Goal: Information Seeking & Learning: Learn about a topic

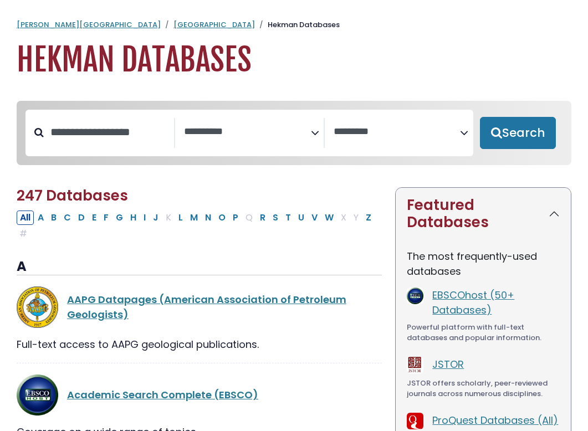
select select "Database Subject Filter"
select select "Database Vendors Filter"
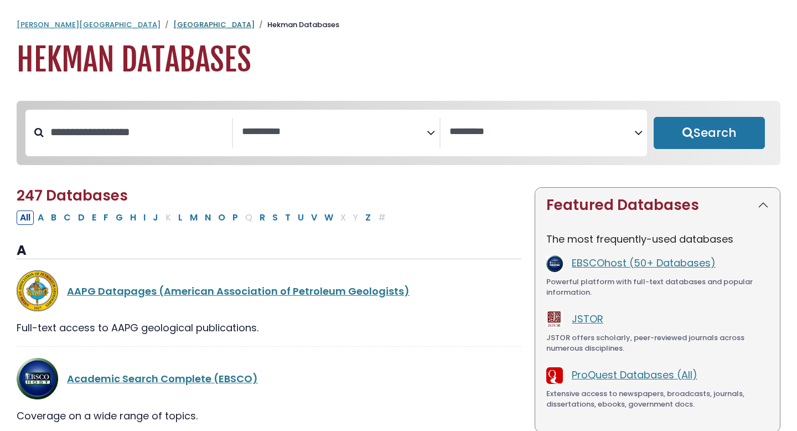
click at [173, 25] on link "[GEOGRAPHIC_DATA]" at bounding box center [213, 24] width 81 height 11
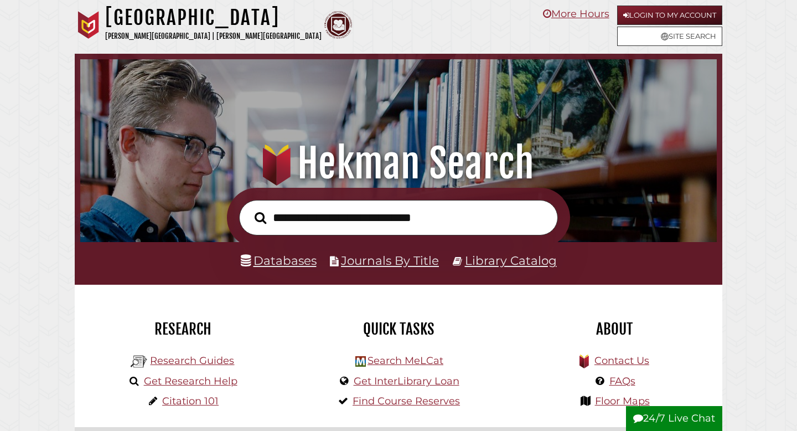
scroll to position [210, 631]
click at [314, 223] on input "text" at bounding box center [398, 218] width 319 height 36
type input "**********"
click at [249, 209] on button "Search" at bounding box center [260, 218] width 23 height 18
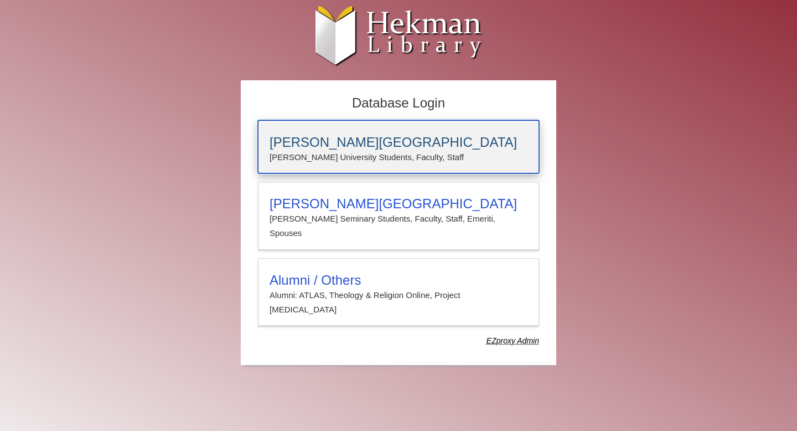
click at [327, 154] on p "Calvin University Students, Faculty, Staff" at bounding box center [399, 157] width 258 height 14
